Goal: Obtain resource: Obtain resource

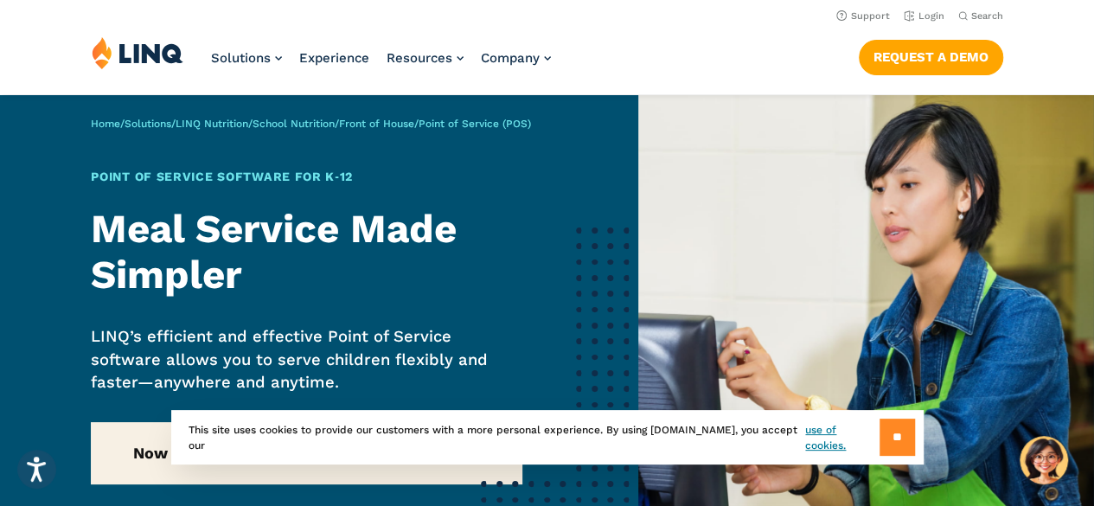
click at [903, 437] on input "**" at bounding box center [897, 437] width 35 height 37
